Goal: Information Seeking & Learning: Learn about a topic

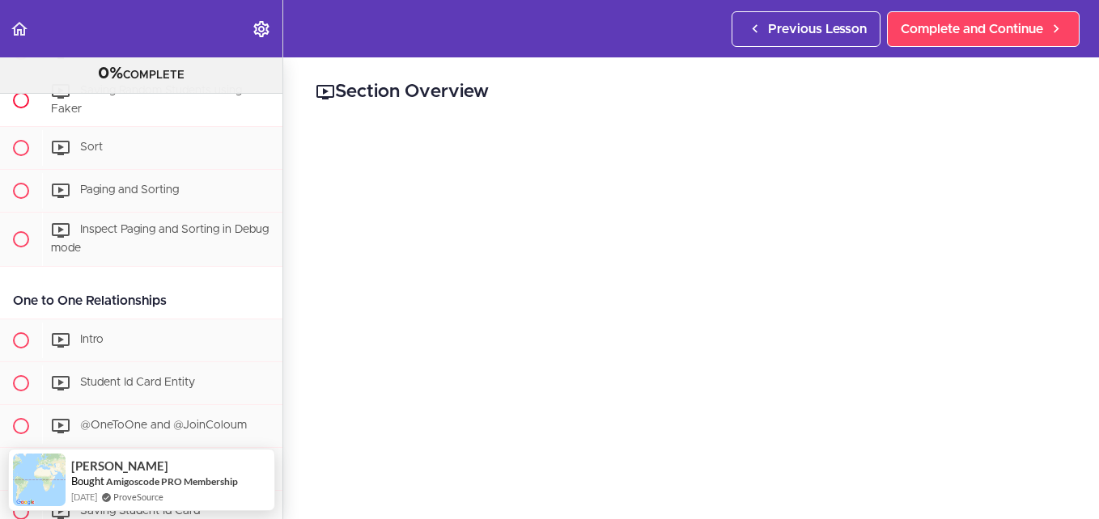
scroll to position [1649, 0]
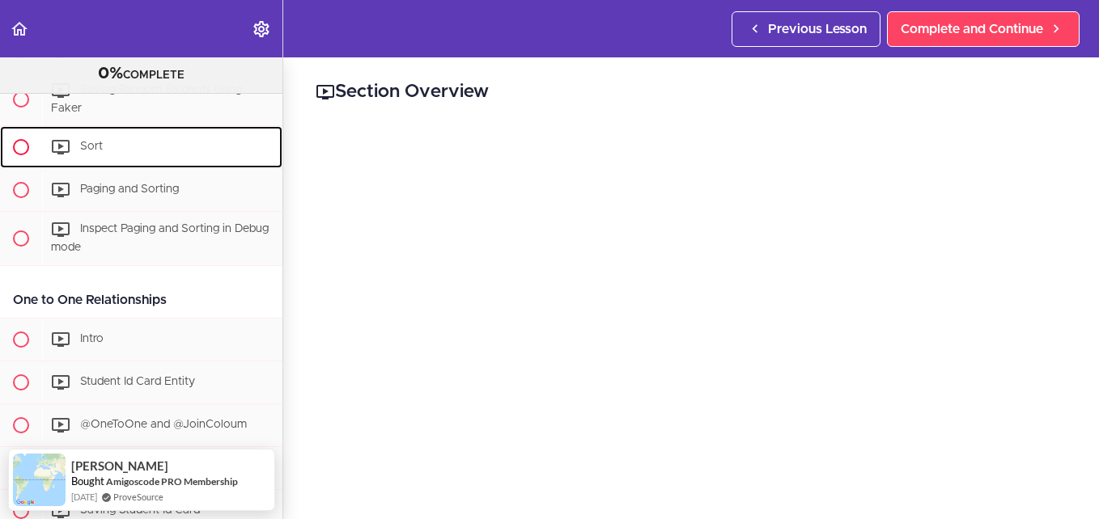
click at [100, 153] on span "Sort" at bounding box center [91, 147] width 23 height 11
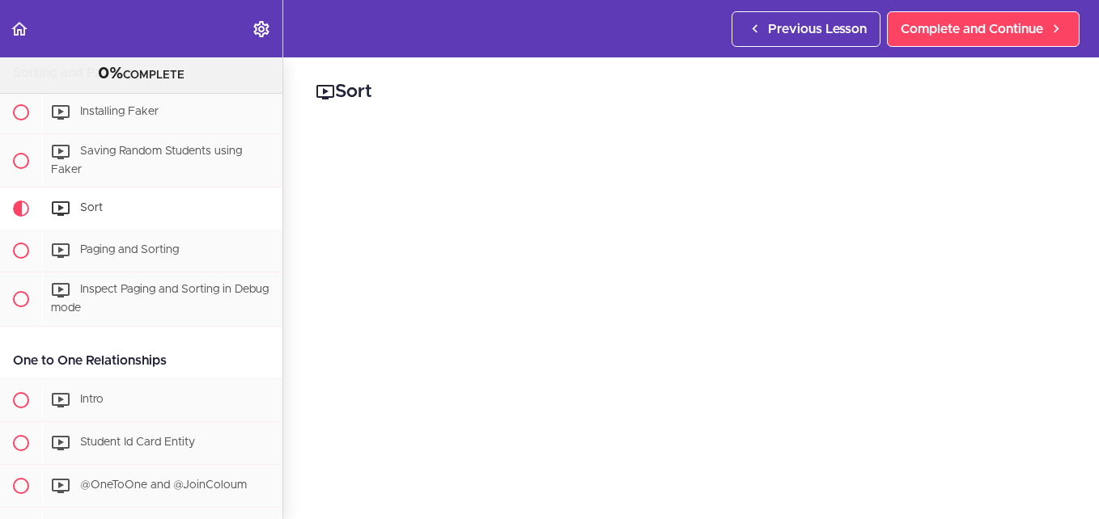
scroll to position [81, 0]
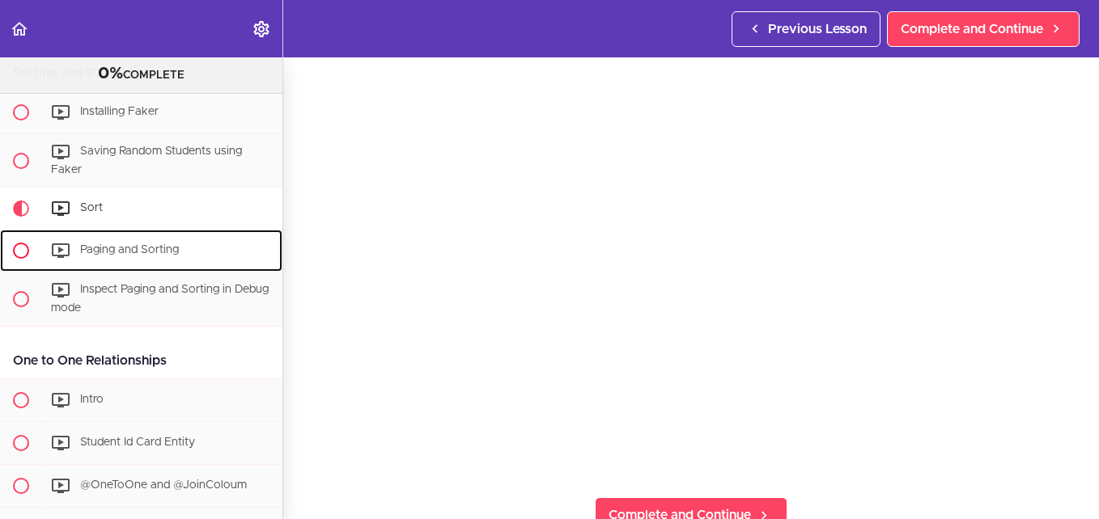
click at [125, 256] on span "Paging and Sorting" at bounding box center [129, 250] width 99 height 11
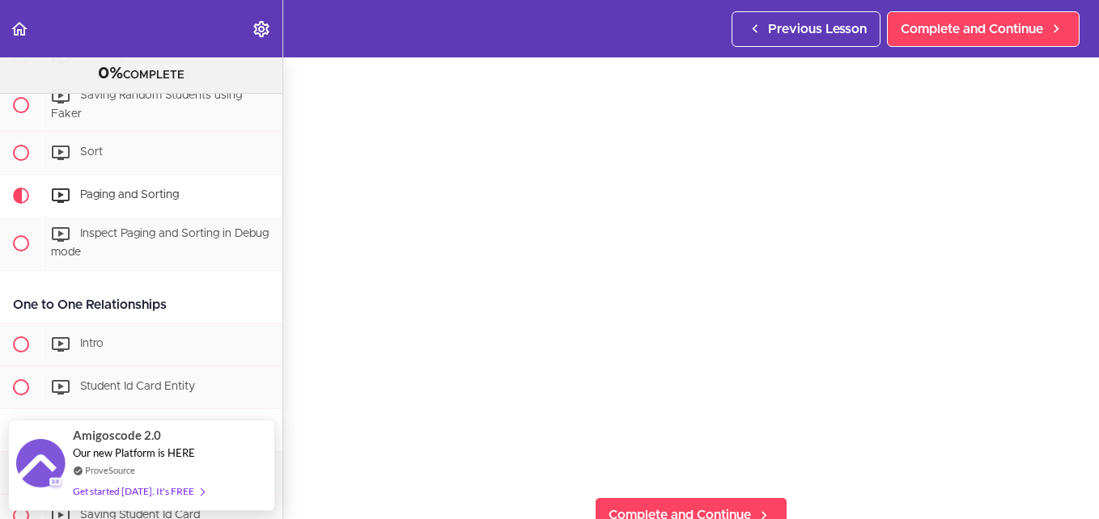
scroll to position [1631, 0]
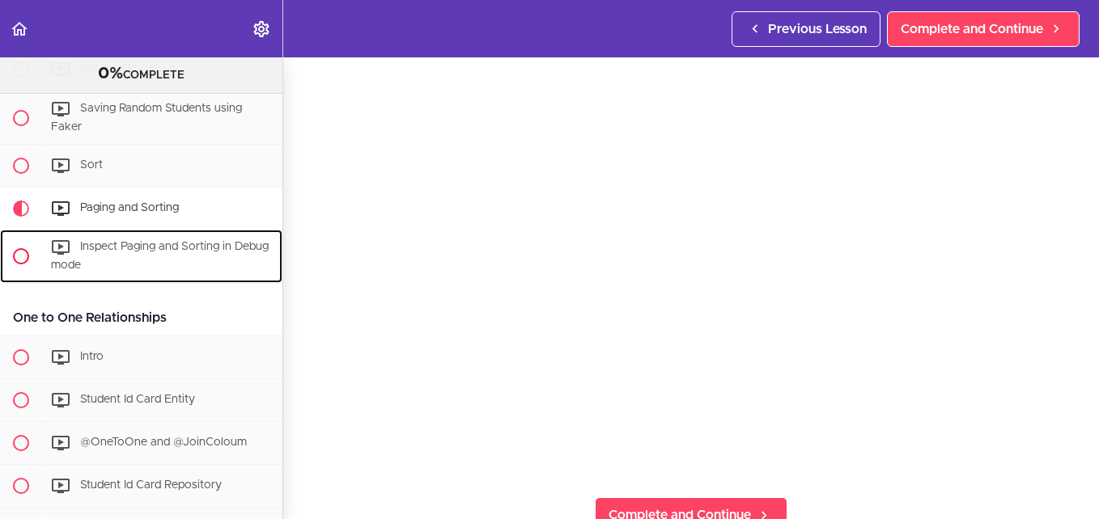
click at [114, 260] on span "Inspect Paging and Sorting in Debug mode" at bounding box center [160, 257] width 218 height 30
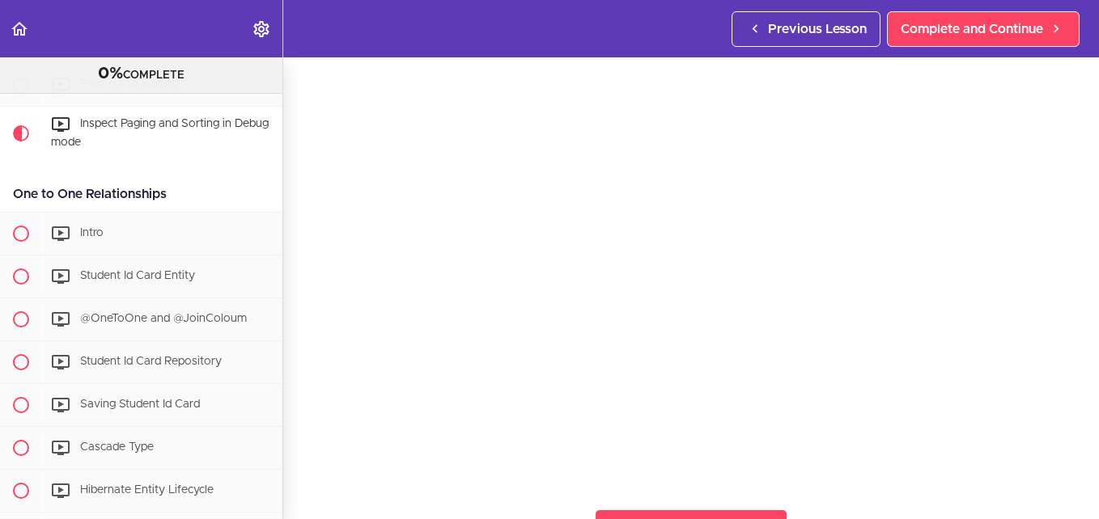
scroll to position [162, 0]
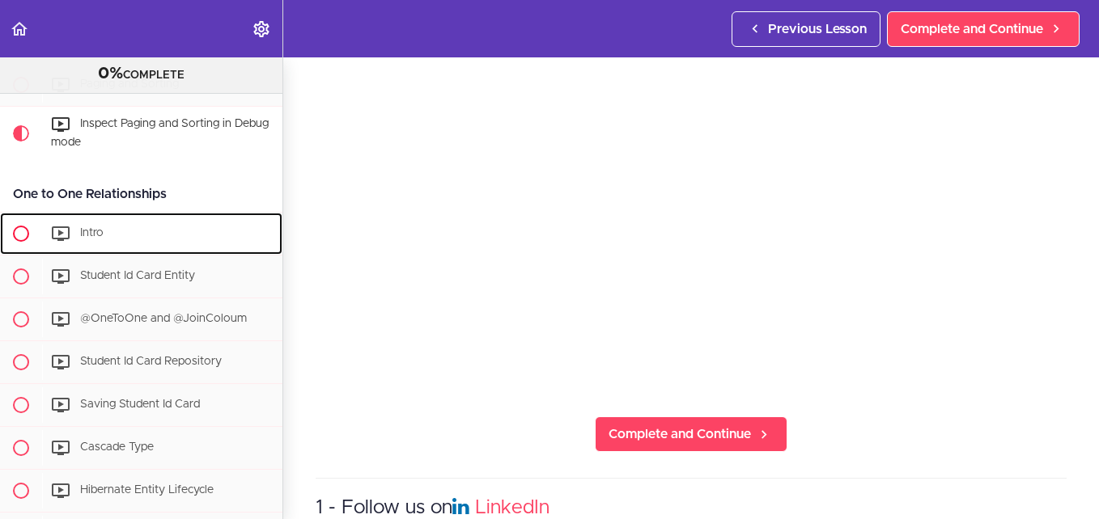
click at [102, 239] on span "Intro" at bounding box center [91, 232] width 23 height 11
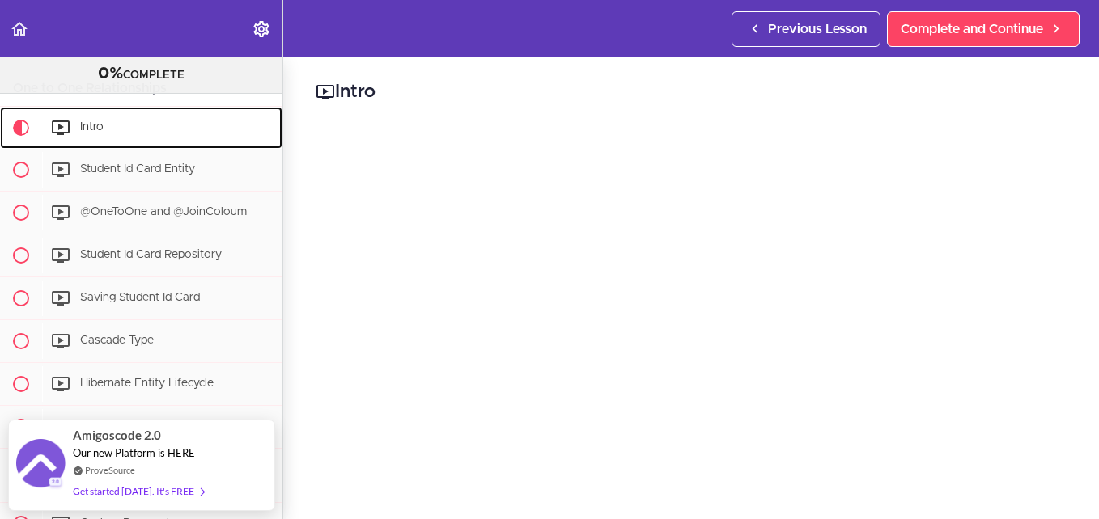
scroll to position [81, 0]
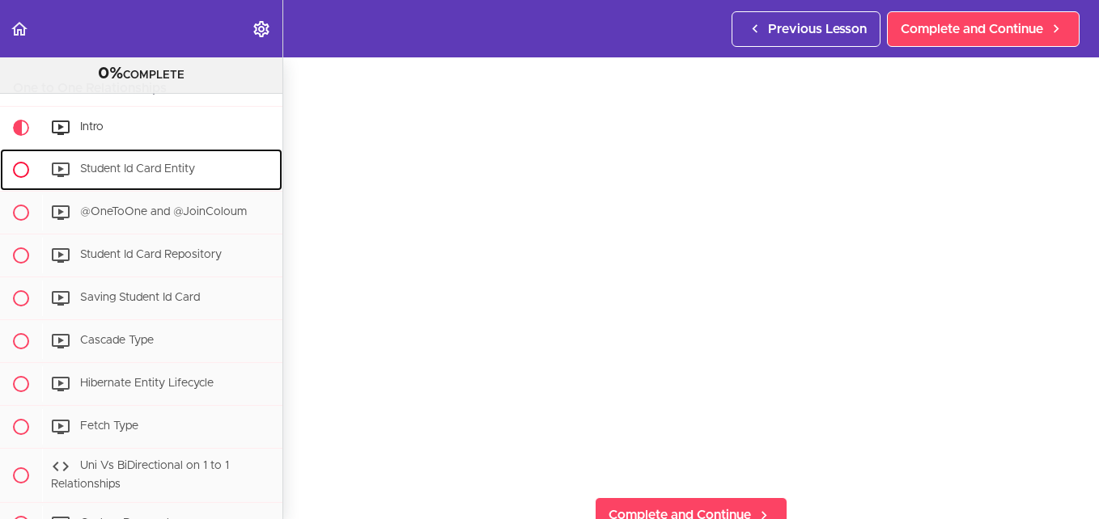
click at [134, 175] on span "Student Id Card Entity" at bounding box center [137, 168] width 115 height 11
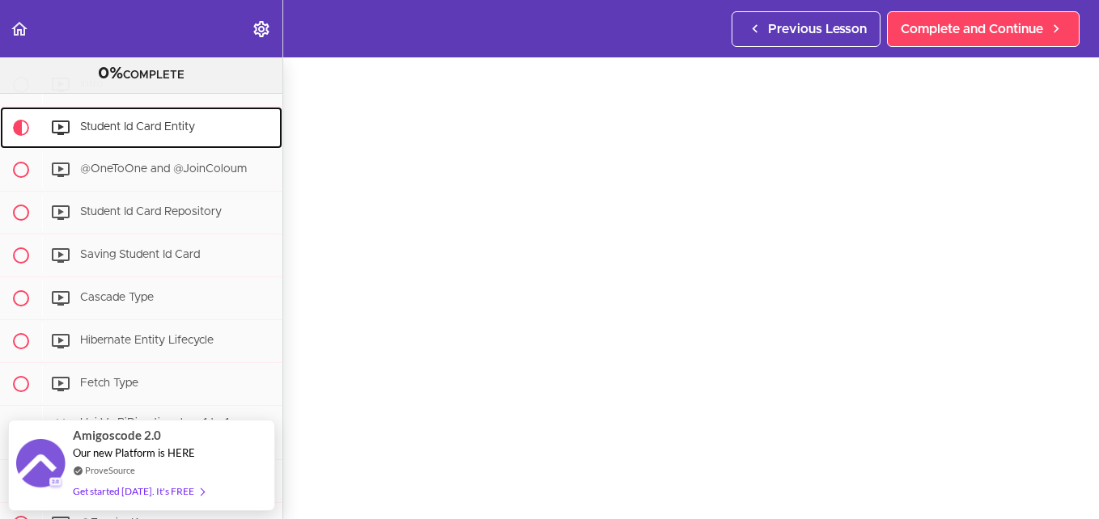
scroll to position [81, 0]
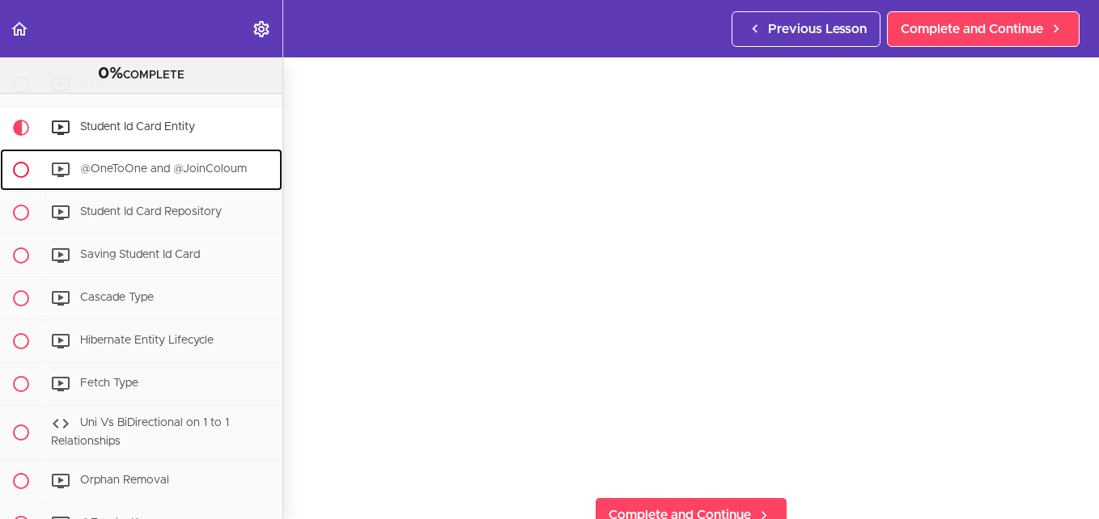
click at [151, 175] on span "@OneToOne and @JoinColoum" at bounding box center [163, 168] width 167 height 11
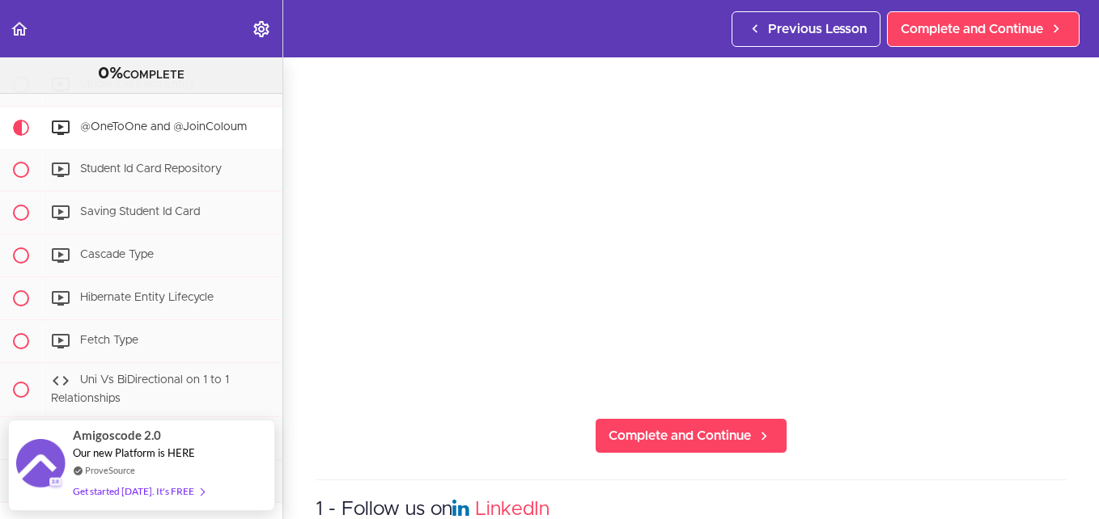
scroll to position [162, 0]
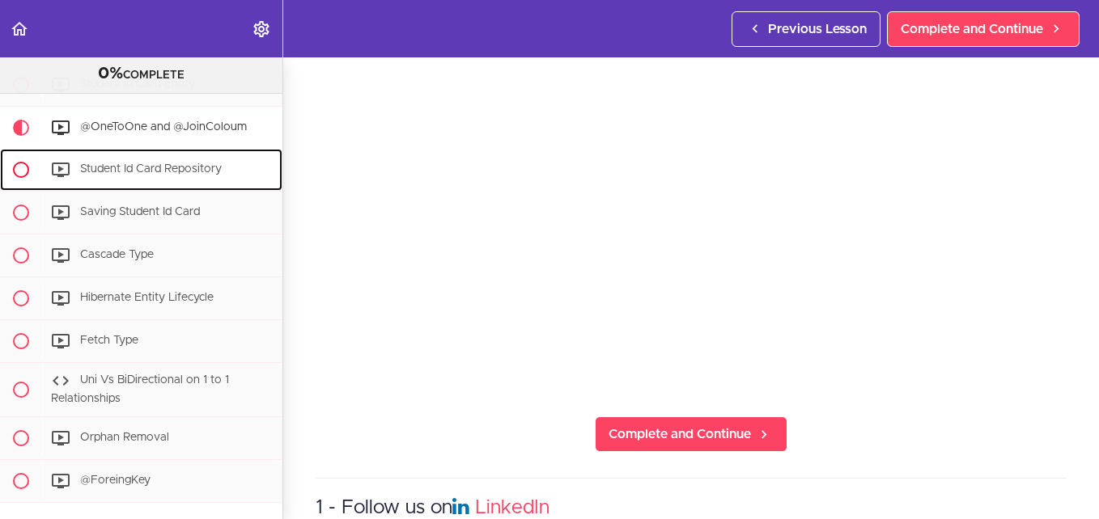
click at [157, 175] on span "Student Id Card Repository" at bounding box center [151, 168] width 142 height 11
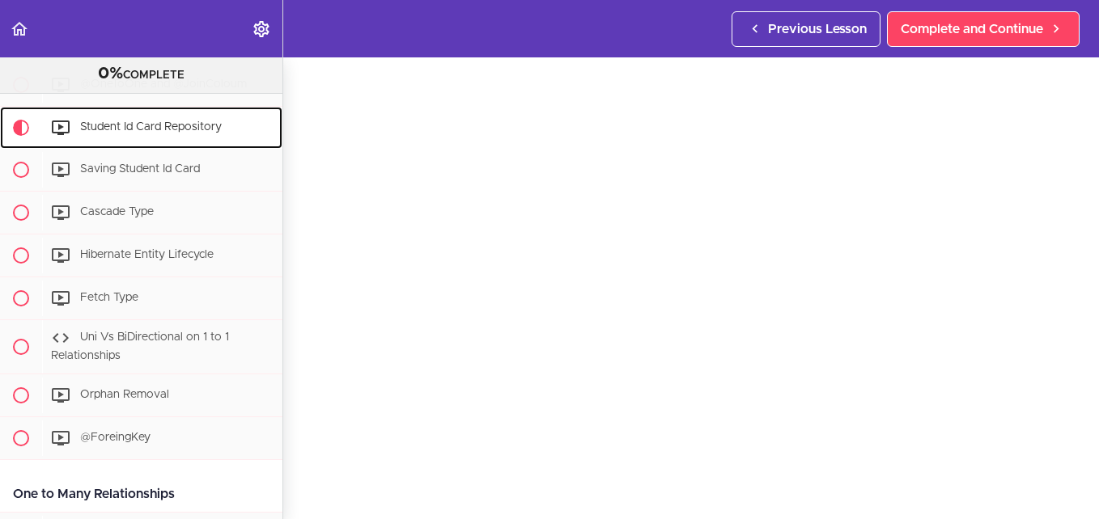
scroll to position [81, 0]
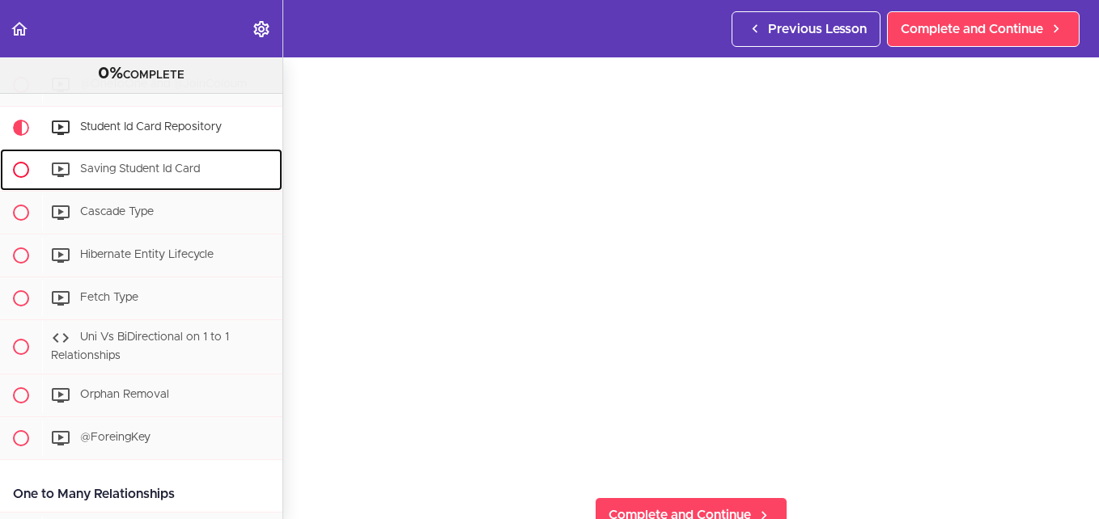
click at [133, 175] on span "Saving Student Id Card" at bounding box center [140, 168] width 120 height 11
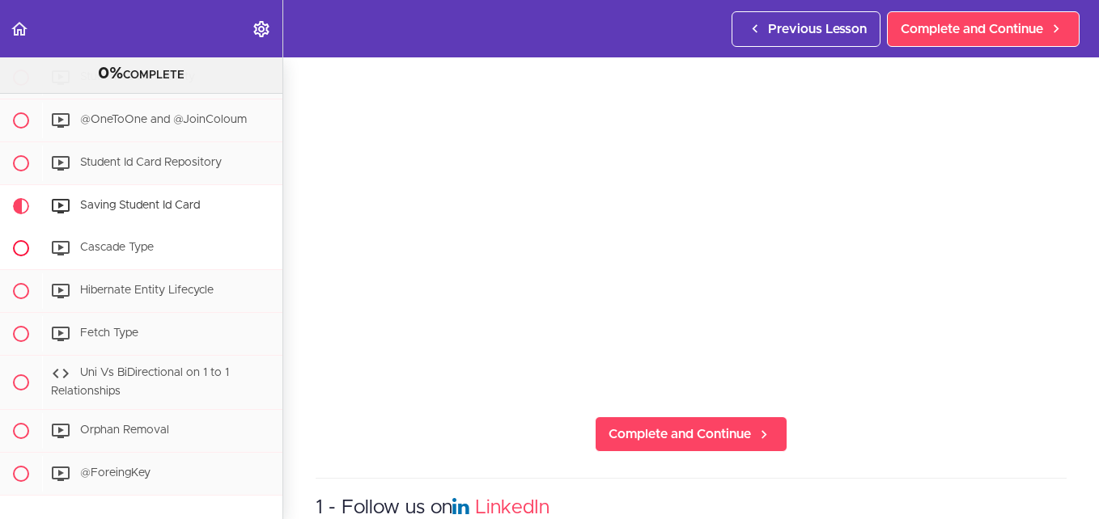
scroll to position [1952, 0]
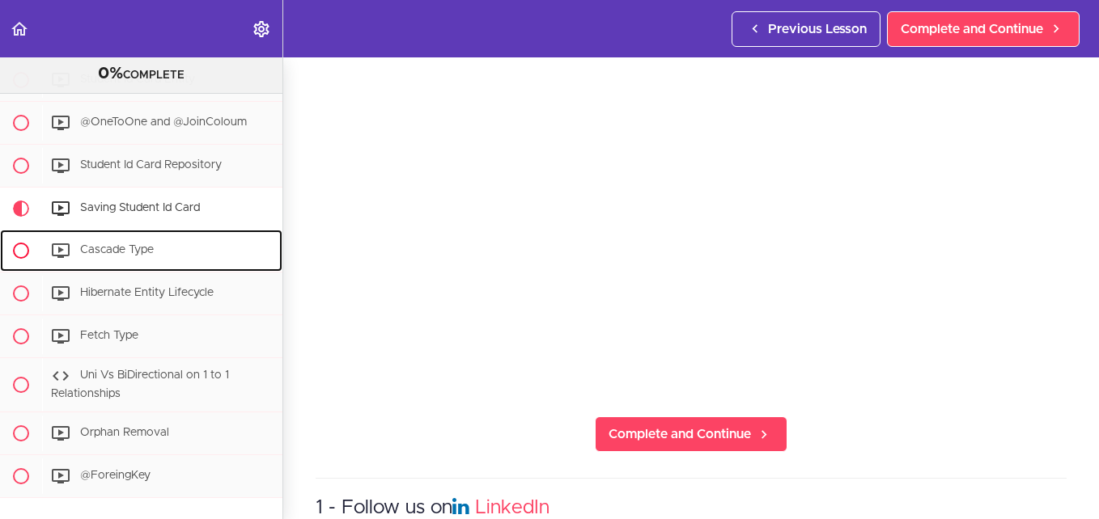
click at [134, 255] on div "Cascade Type" at bounding box center [162, 251] width 240 height 36
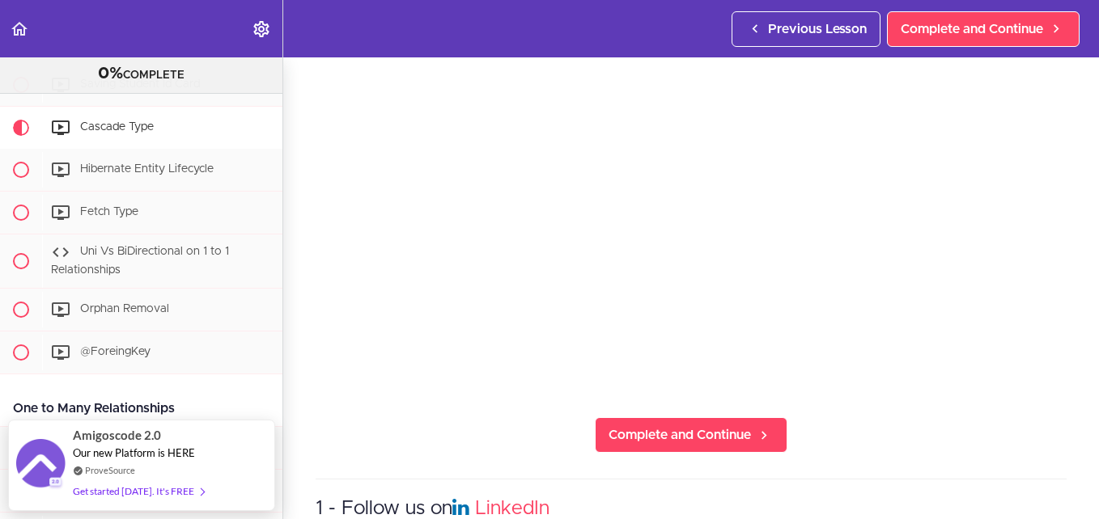
scroll to position [162, 0]
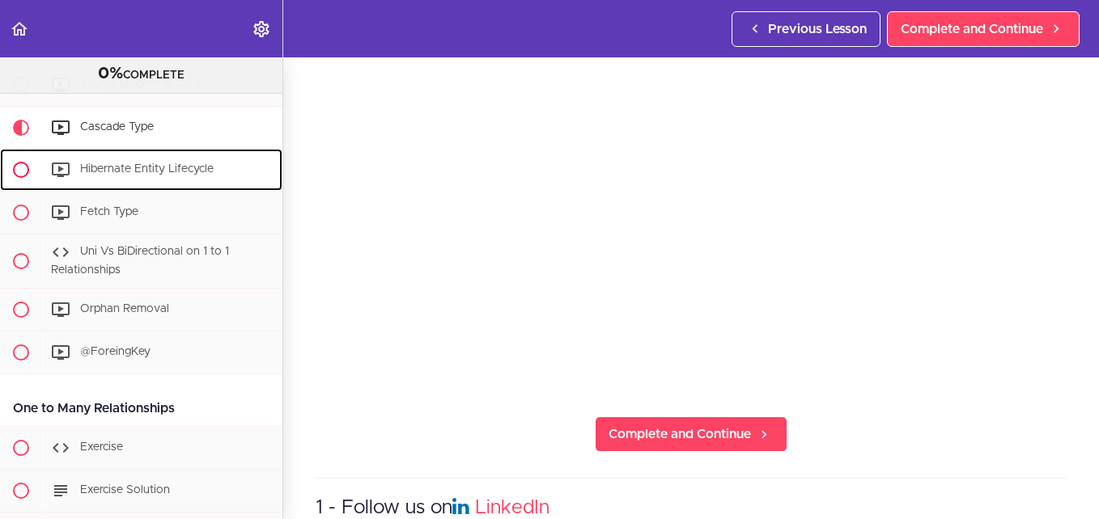
click at [151, 175] on span "Hibernate Entity Lifecycle" at bounding box center [147, 168] width 134 height 11
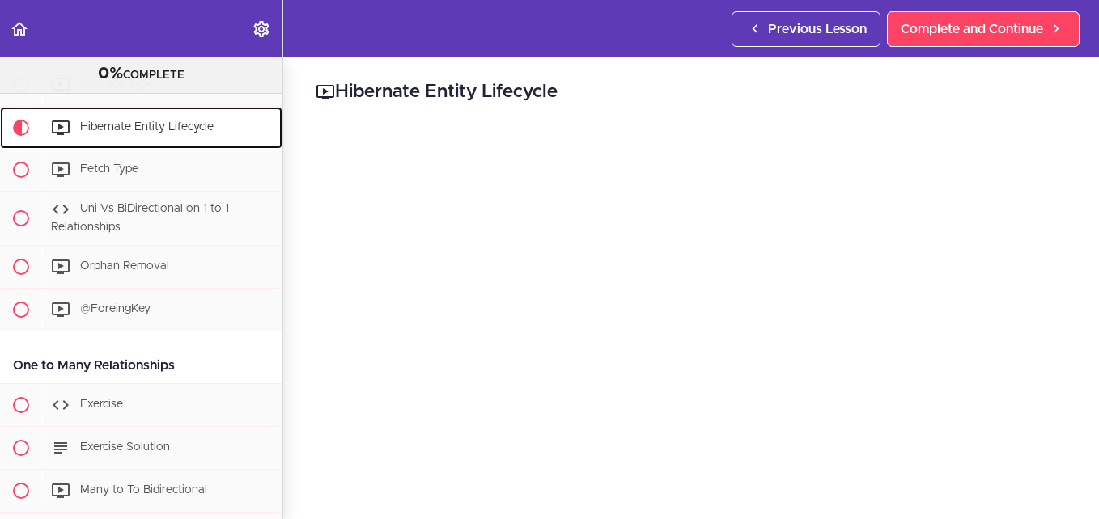
scroll to position [81, 0]
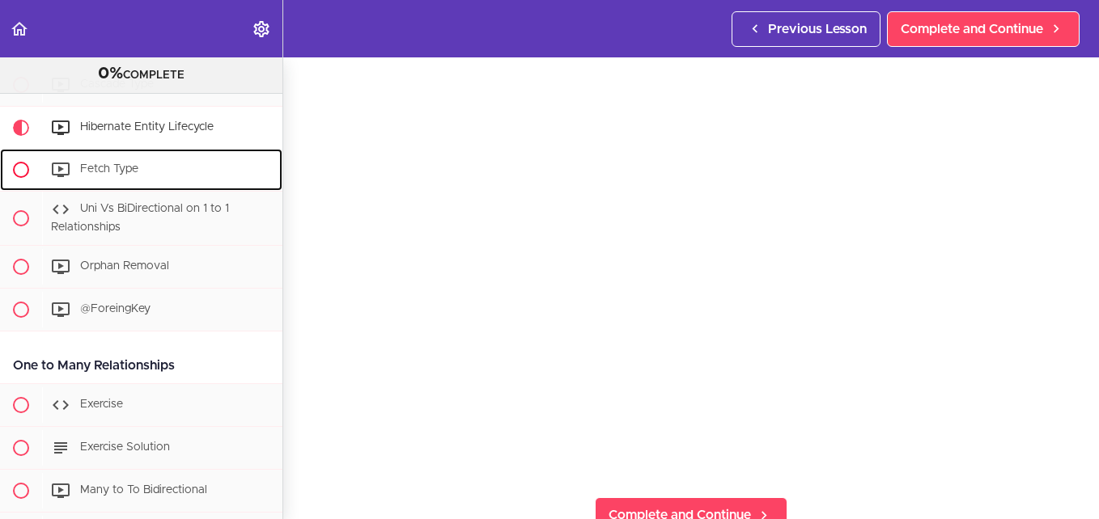
click at [118, 175] on span "Fetch Type" at bounding box center [109, 168] width 58 height 11
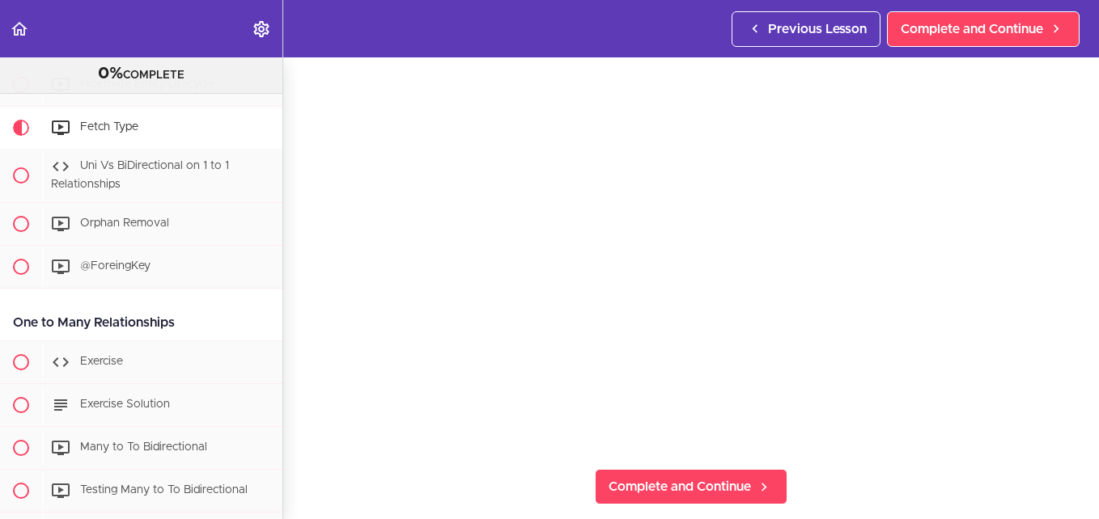
scroll to position [81, 0]
